Goal: Transaction & Acquisition: Purchase product/service

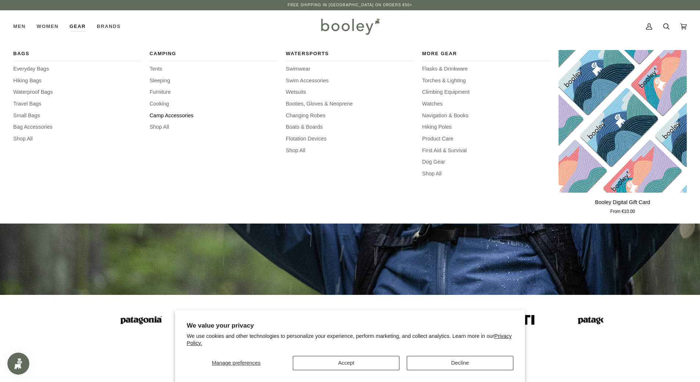
click at [173, 113] on span "Camp Accessories" at bounding box center [213, 116] width 128 height 8
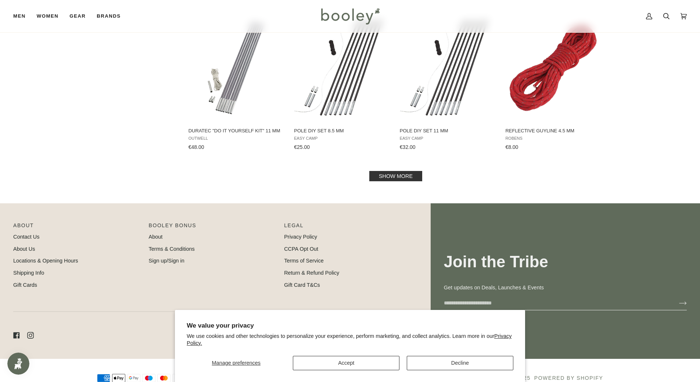
scroll to position [778, 0]
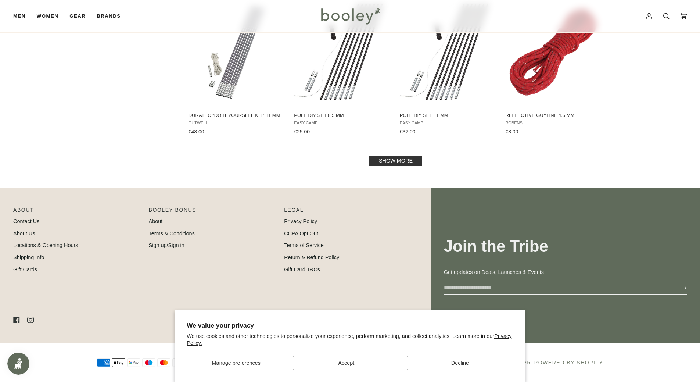
click at [404, 165] on link "Show more" at bounding box center [395, 160] width 53 height 10
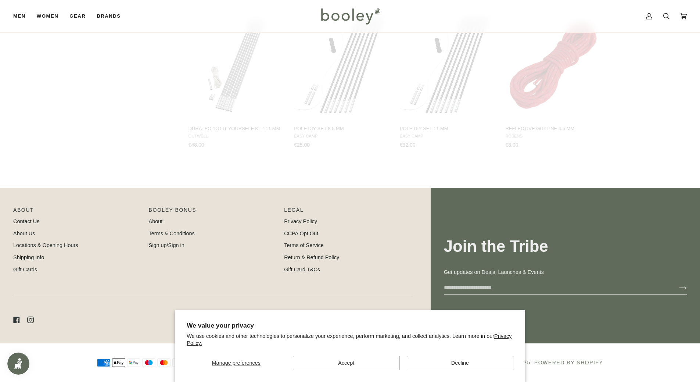
scroll to position [765, 0]
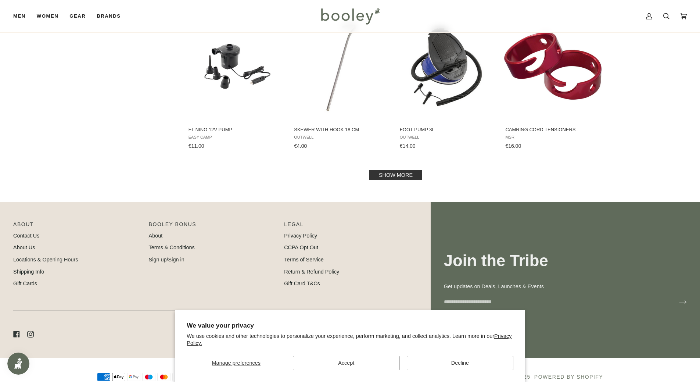
scroll to position [1547, 0]
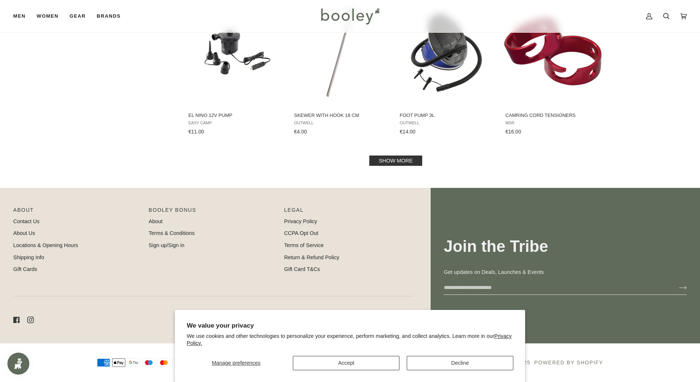
click at [404, 160] on link "Show more" at bounding box center [395, 160] width 53 height 10
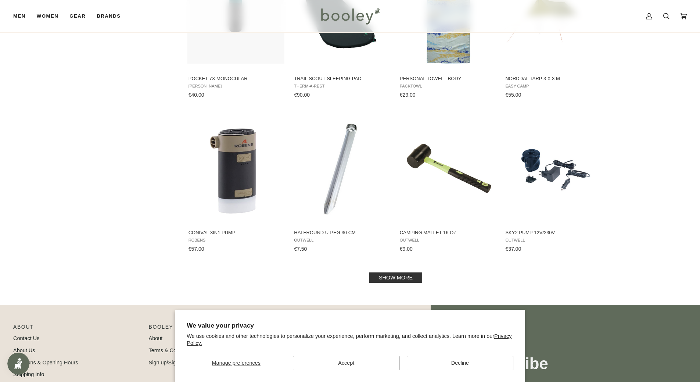
scroll to position [2219, 0]
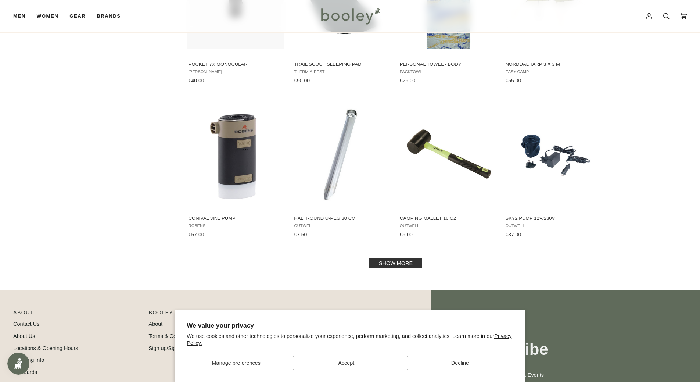
click at [388, 262] on link "Show more" at bounding box center [395, 263] width 53 height 10
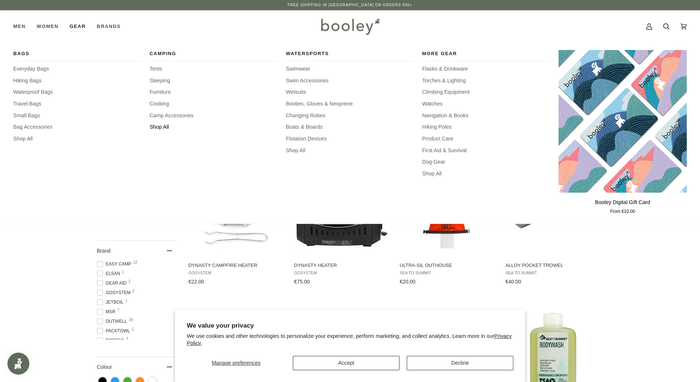
click at [163, 126] on span "Shop All" at bounding box center [213, 127] width 128 height 8
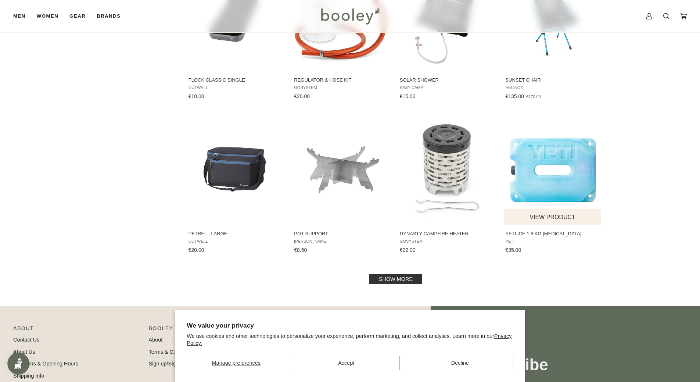
scroll to position [471, 0]
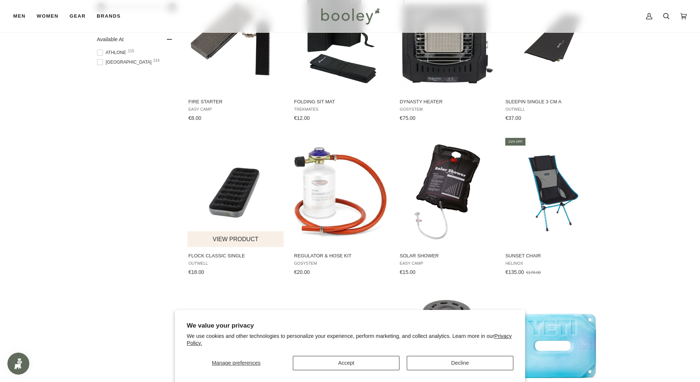
click at [224, 195] on img "Flock Classic Single" at bounding box center [235, 191] width 97 height 97
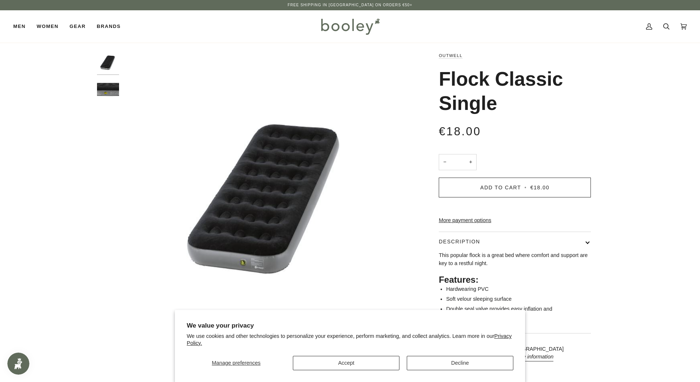
click at [105, 91] on img "Outwell Flock Classic Single - Booley Galway" at bounding box center [108, 91] width 22 height 22
